Goal: Task Accomplishment & Management: Manage account settings

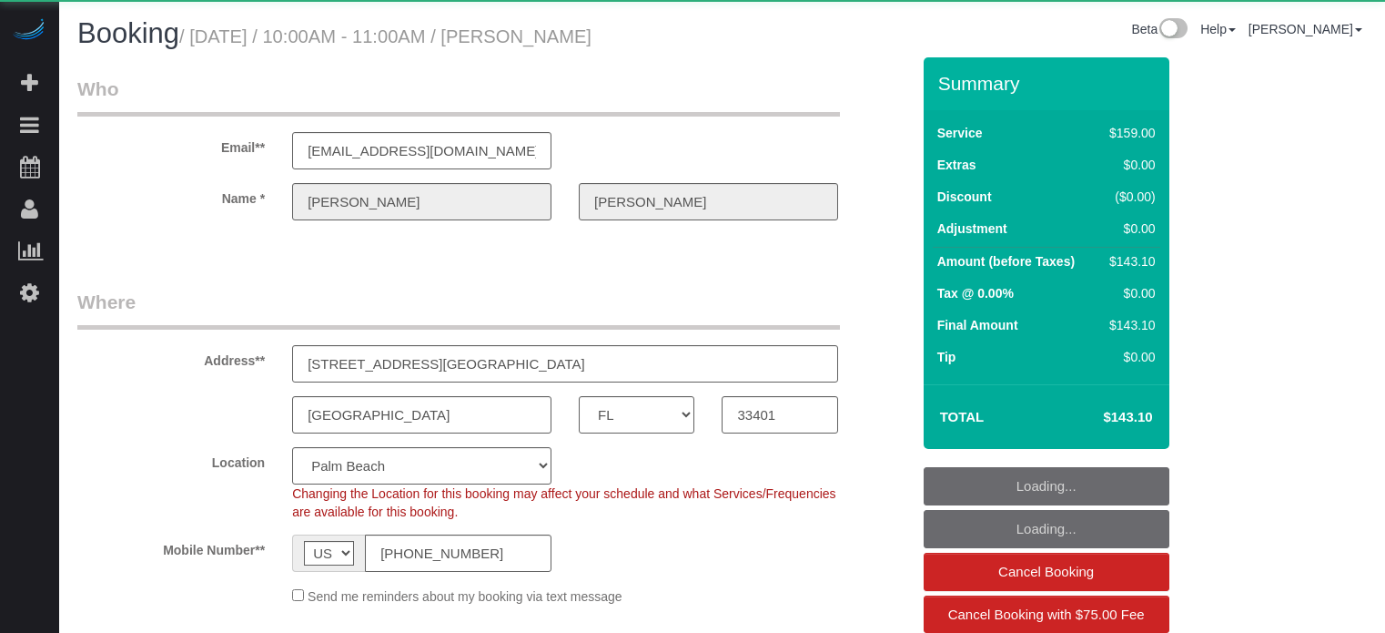
select select "FL"
select select "spot1"
select select "number:9"
select select "object:669"
select select "4"
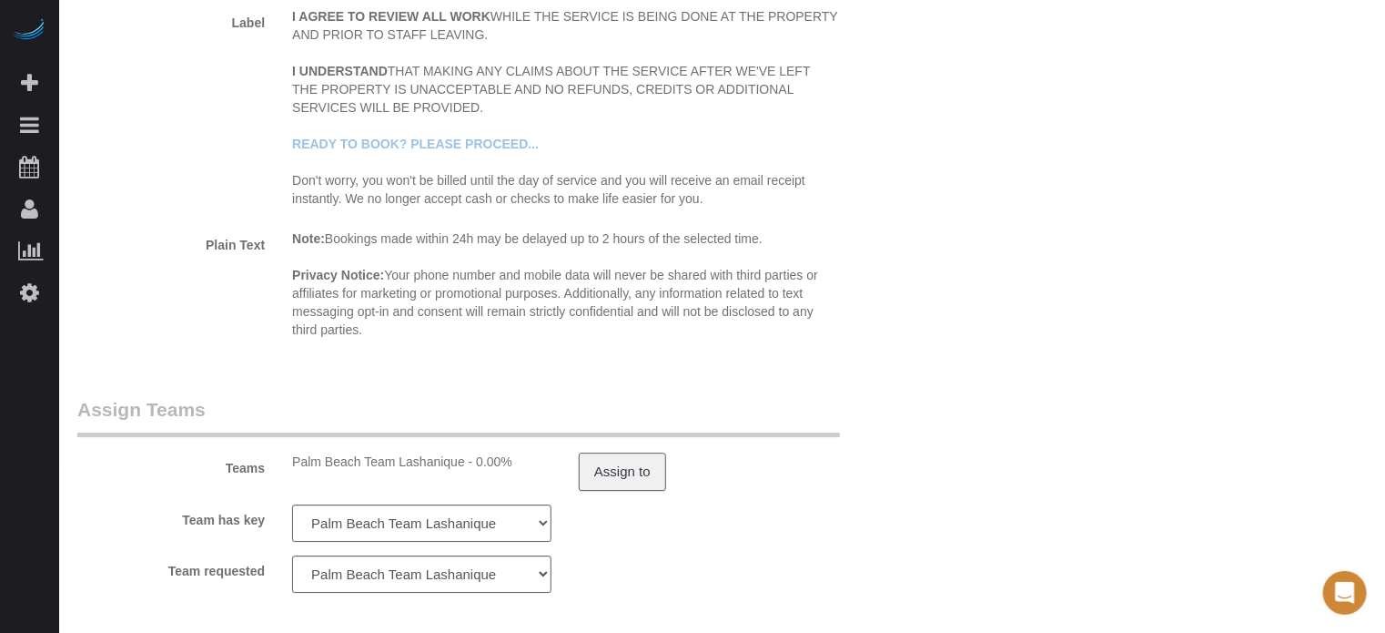
scroll to position [3004, 0]
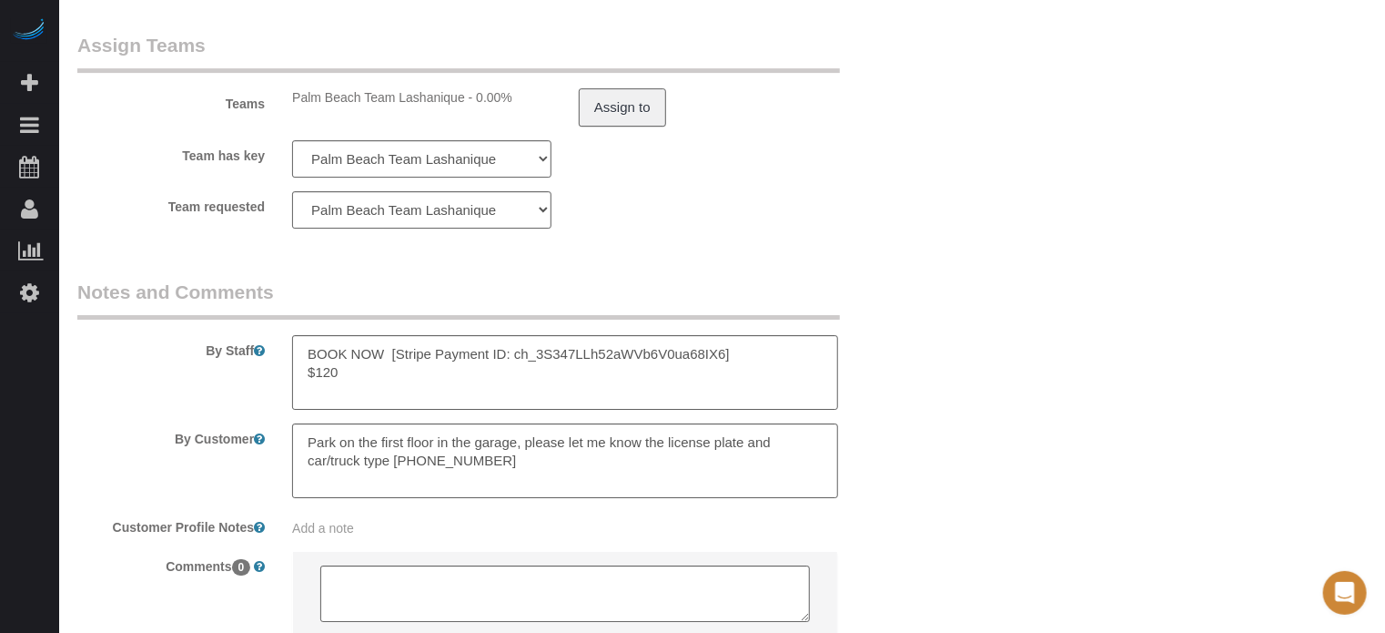
click at [455, 103] on div "Palm Beach Team Lashanique - 0.00%" at bounding box center [421, 97] width 259 height 18
click at [457, 54] on legend "Assign Teams" at bounding box center [458, 52] width 763 height 41
click at [883, 295] on div "By Staff" at bounding box center [494, 344] width 860 height 131
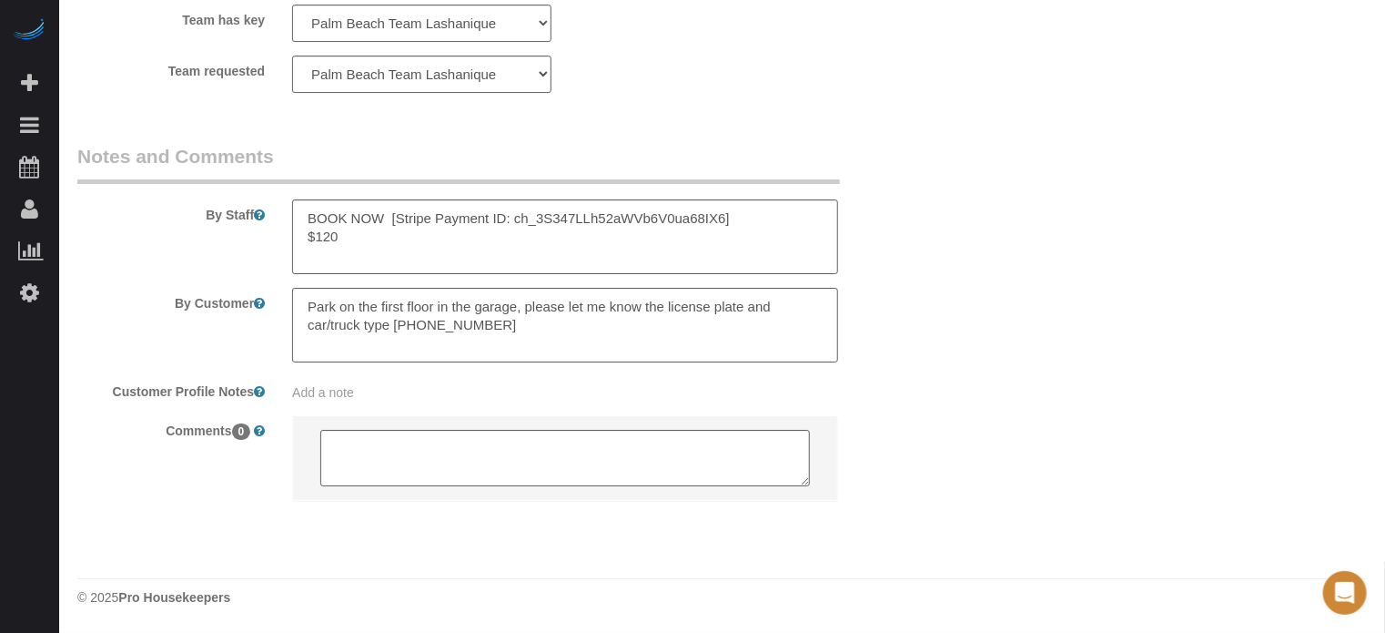
scroll to position [3145, 0]
